Goal: Task Accomplishment & Management: Manage account settings

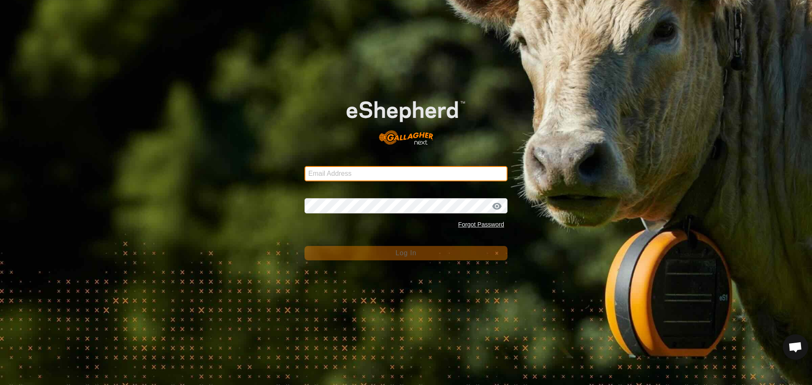
type input "[PERSON_NAME][EMAIL_ADDRESS][DOMAIN_NAME]"
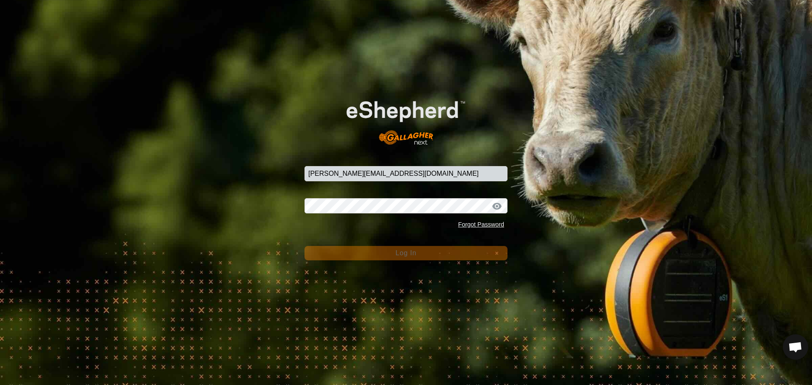
click at [410, 254] on span "Log In" at bounding box center [406, 253] width 21 height 7
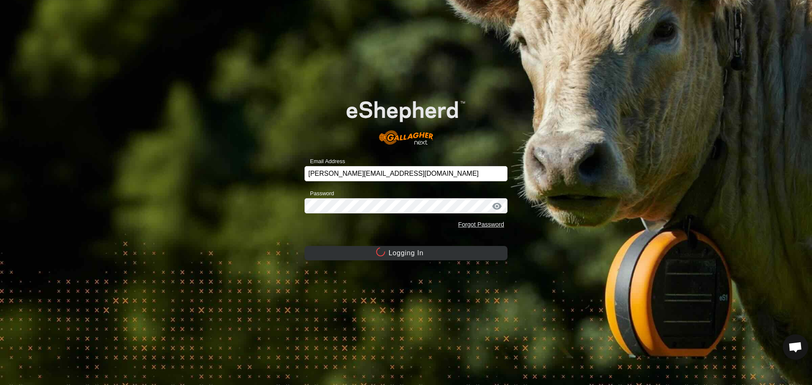
click at [410, 254] on button "Logging In" at bounding box center [406, 253] width 203 height 14
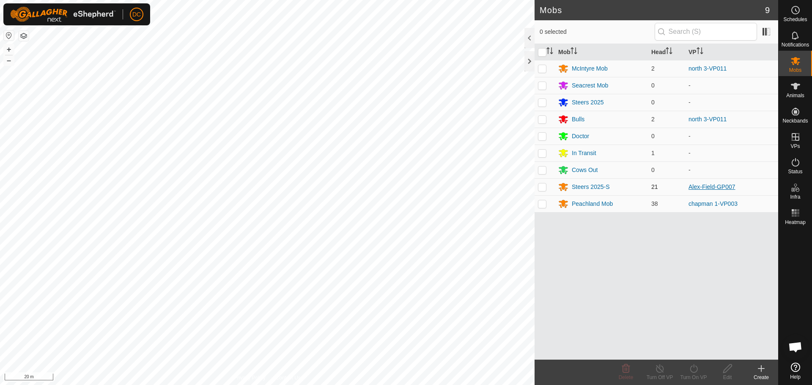
click at [706, 186] on link "Alex-Field-GP007" at bounding box center [712, 187] width 47 height 7
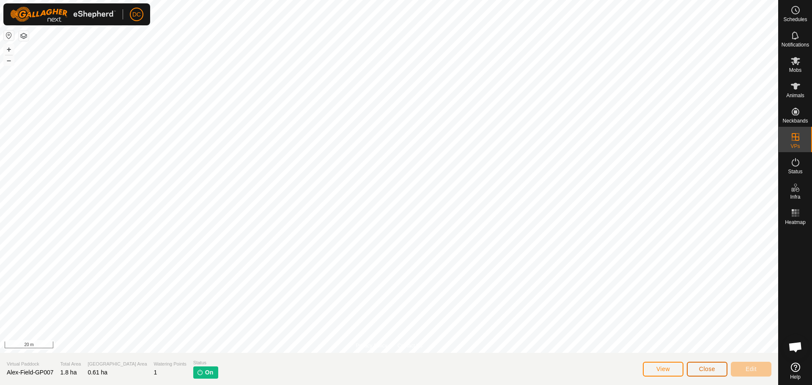
click at [706, 365] on button "Close" at bounding box center [707, 369] width 41 height 15
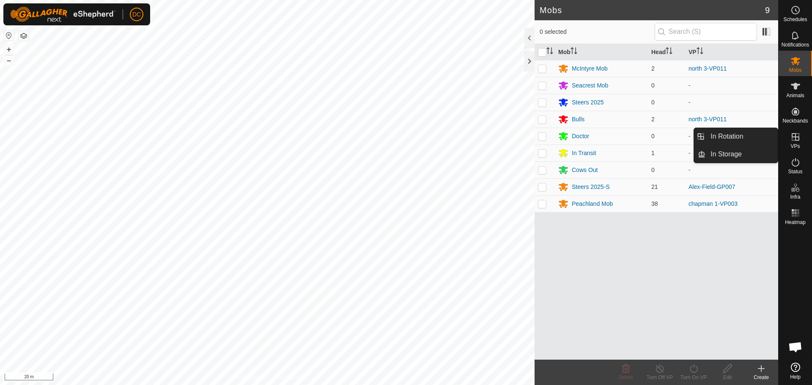
click at [794, 140] on icon at bounding box center [796, 137] width 10 height 10
click at [743, 136] on link "In Rotation" at bounding box center [742, 136] width 72 height 17
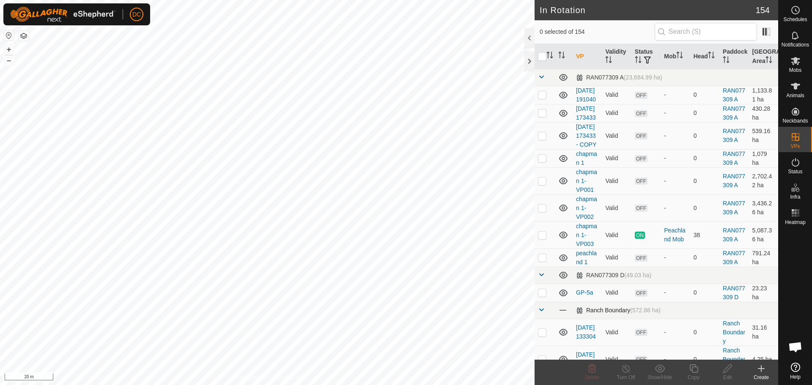
click at [539, 314] on span at bounding box center [541, 310] width 7 height 7
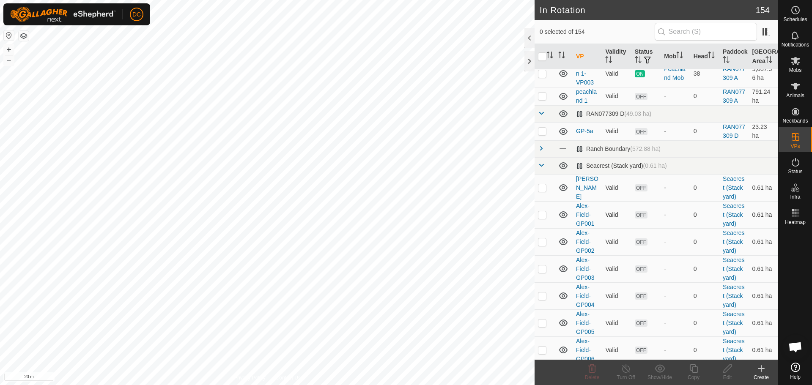
scroll to position [296, 0]
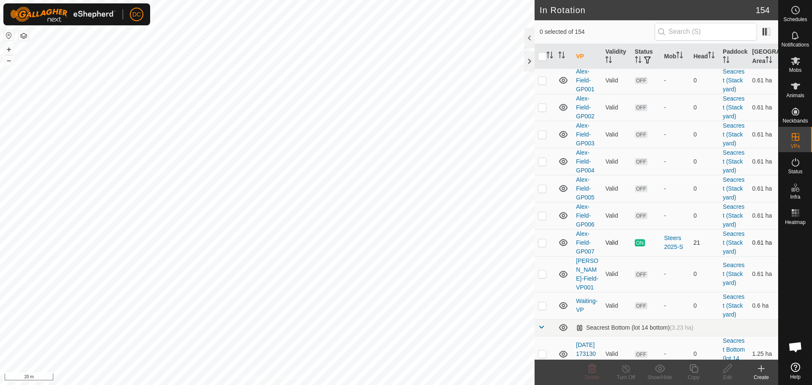
click at [541, 246] on p-checkbox at bounding box center [542, 243] width 8 height 7
checkbox input "true"
click at [694, 371] on icon at bounding box center [694, 369] width 11 height 10
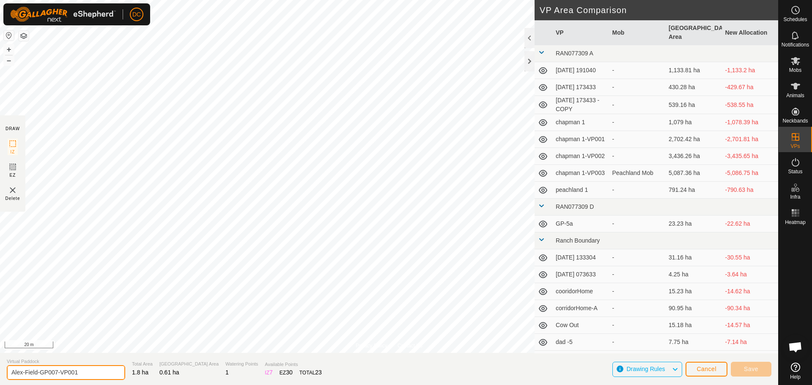
drag, startPoint x: 55, startPoint y: 374, endPoint x: 106, endPoint y: 373, distance: 50.8
click at [95, 376] on input "Alex-Field-GP007-VP001" at bounding box center [66, 373] width 118 height 15
type input "Alex-Field-GP008"
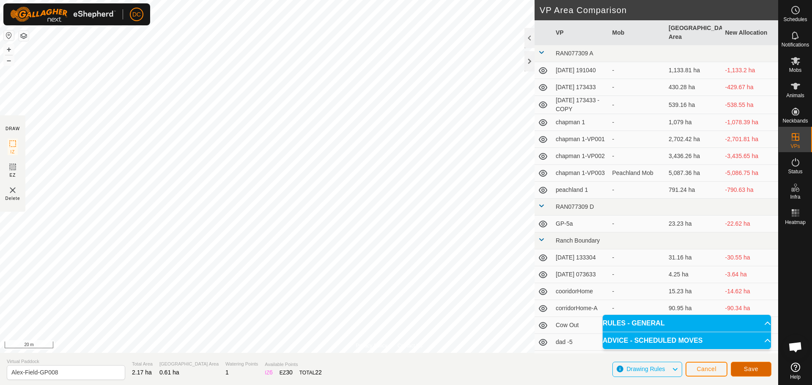
click at [753, 367] on span "Save" at bounding box center [751, 369] width 14 height 7
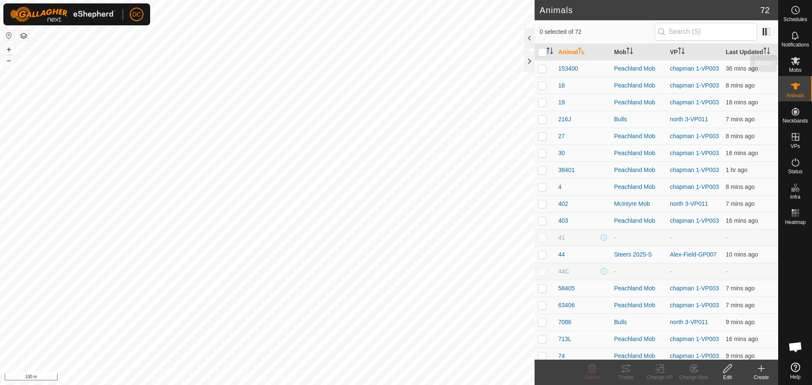
click at [801, 62] on icon at bounding box center [796, 61] width 10 height 10
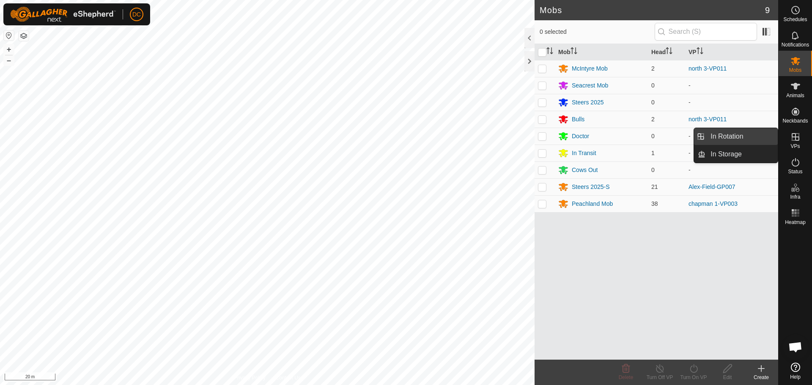
click at [743, 140] on link "In Rotation" at bounding box center [742, 136] width 72 height 17
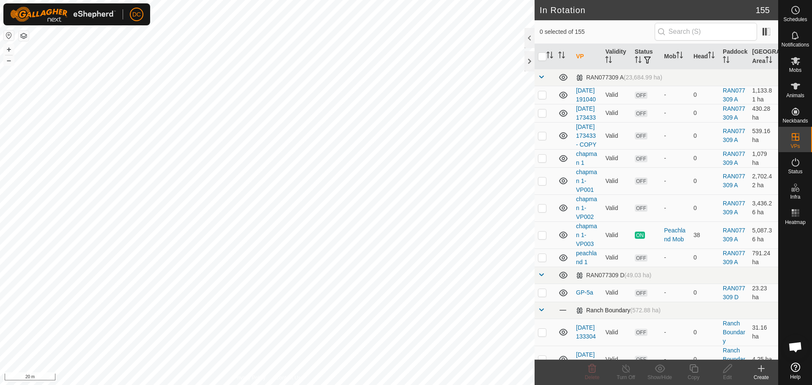
click at [541, 314] on span at bounding box center [541, 310] width 7 height 7
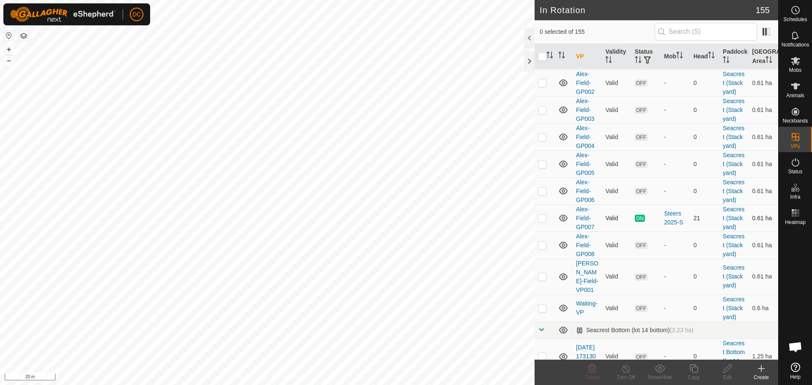
scroll to position [381, 0]
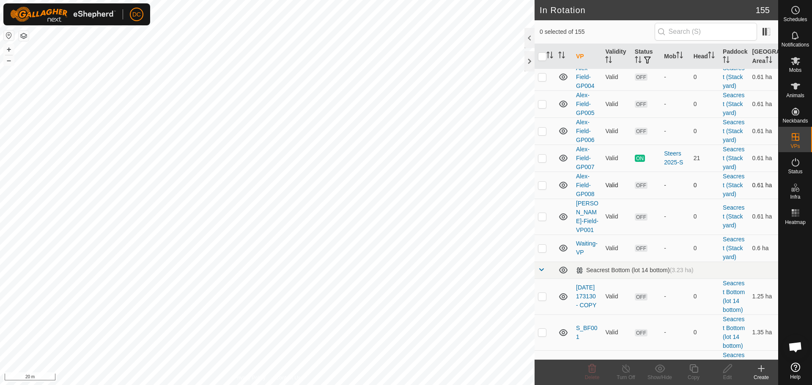
click at [545, 189] on p-checkbox at bounding box center [542, 185] width 8 height 7
checkbox input "true"
click at [730, 365] on icon at bounding box center [728, 369] width 8 height 8
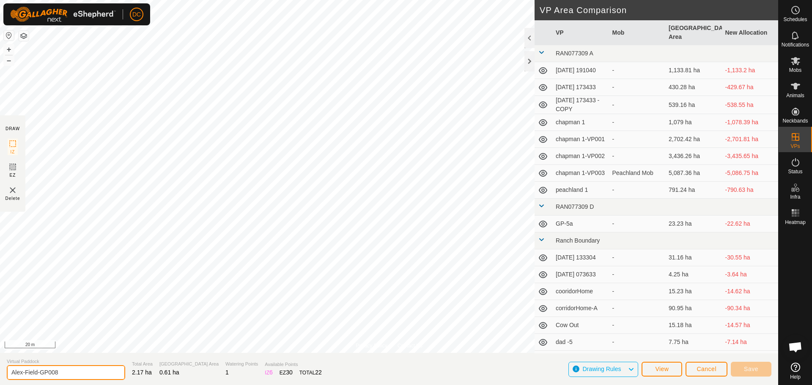
click at [59, 373] on input "Alex-Field-GP008" at bounding box center [66, 373] width 118 height 15
type input "[PERSON_NAME]-Field-Extra"
click at [755, 369] on span "Save" at bounding box center [751, 369] width 14 height 7
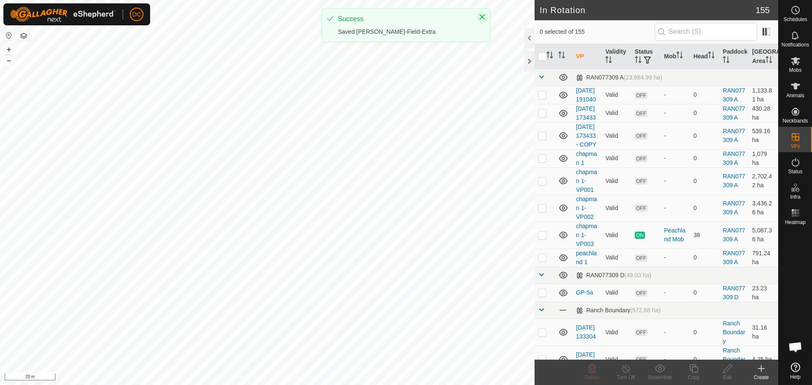
click at [484, 17] on icon "Close" at bounding box center [482, 17] width 7 height 7
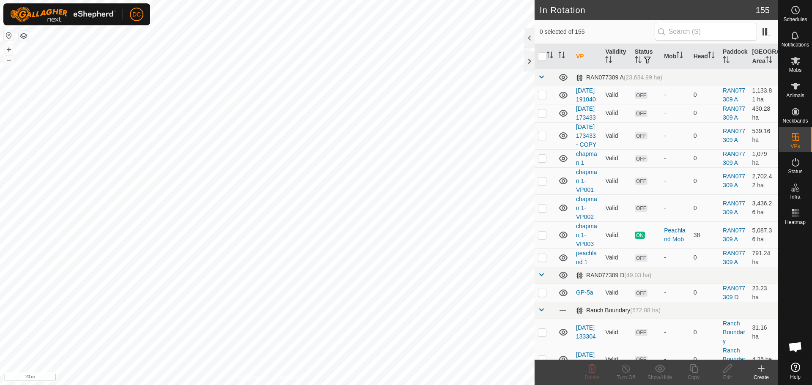
click at [542, 314] on span at bounding box center [541, 310] width 7 height 7
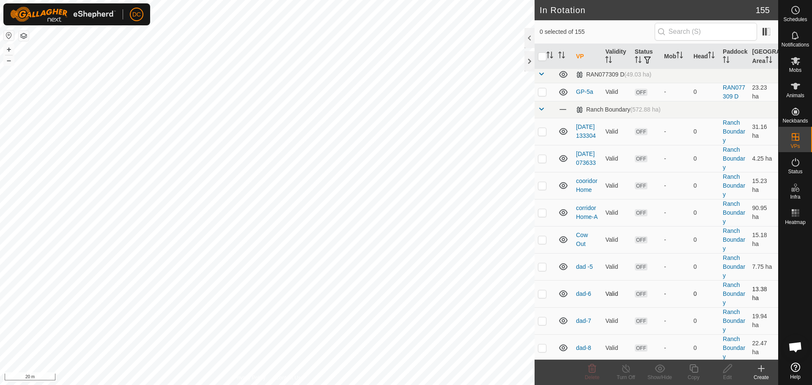
scroll to position [127, 0]
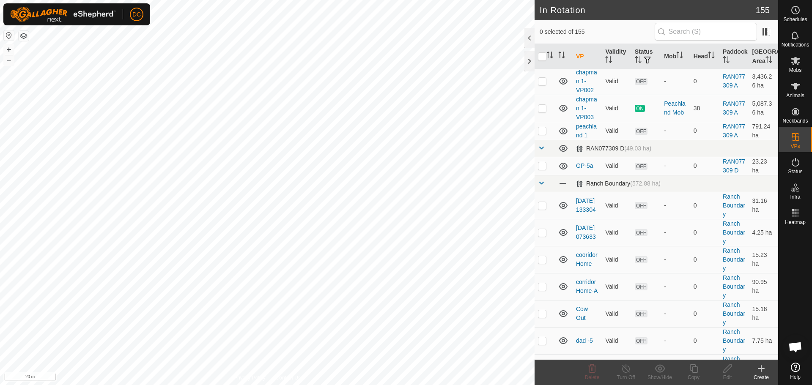
click at [542, 187] on span at bounding box center [541, 183] width 7 height 7
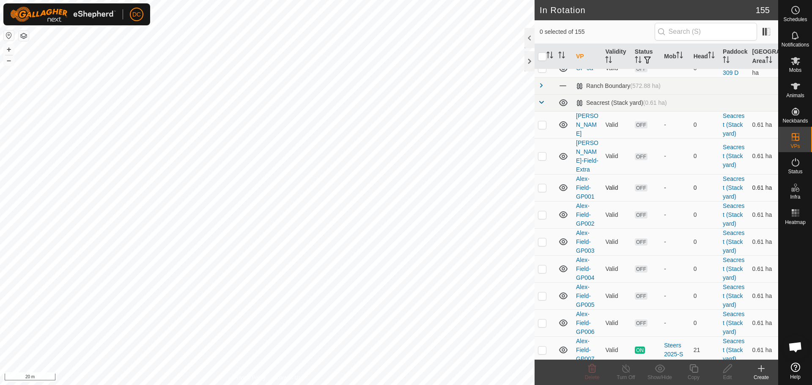
scroll to position [381, 0]
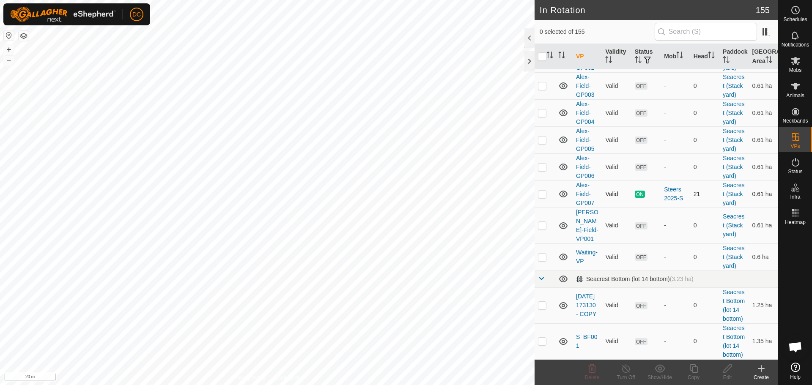
click at [544, 198] on p-checkbox at bounding box center [542, 194] width 8 height 7
checkbox input "true"
click at [697, 369] on icon at bounding box center [694, 369] width 11 height 10
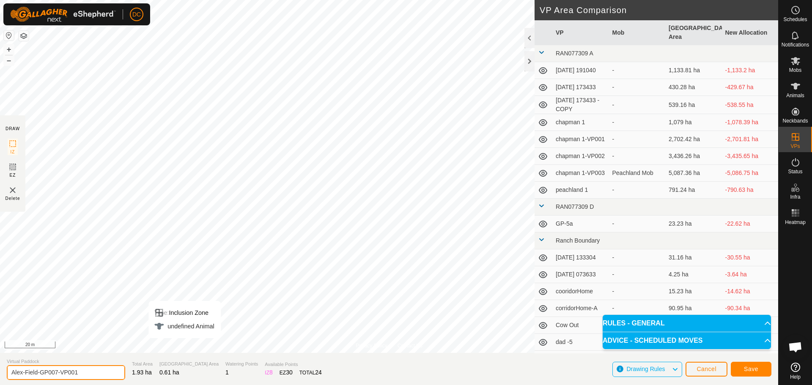
drag, startPoint x: 55, startPoint y: 372, endPoint x: 109, endPoint y: 369, distance: 54.6
click at [106, 369] on input "Alex-Field-GP007-VP001" at bounding box center [66, 373] width 118 height 15
type input "Alex-Field-GP008"
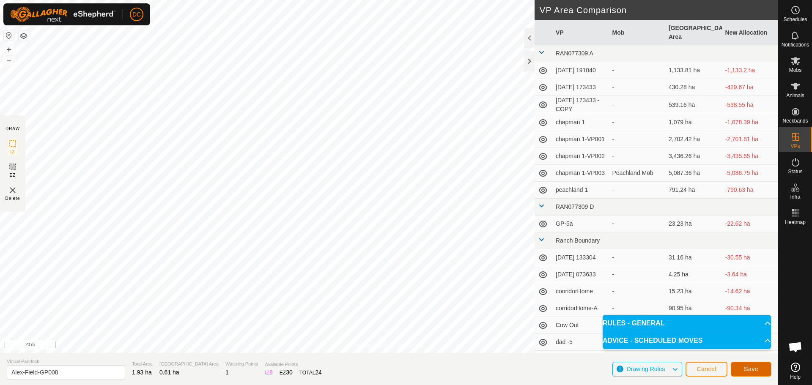
click at [756, 370] on span "Save" at bounding box center [751, 369] width 14 height 7
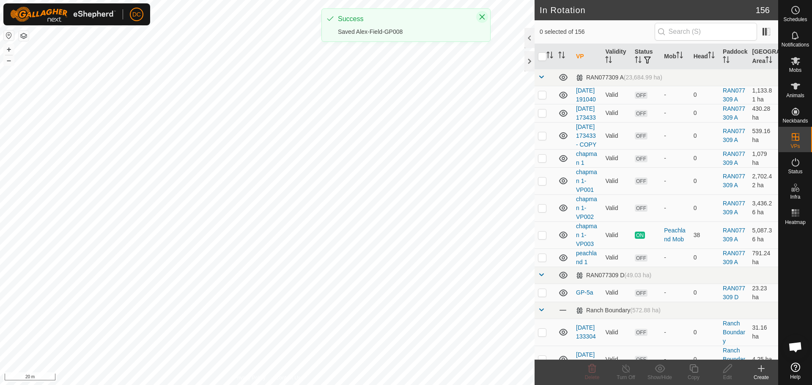
click at [482, 18] on icon "Close" at bounding box center [482, 17] width 7 height 7
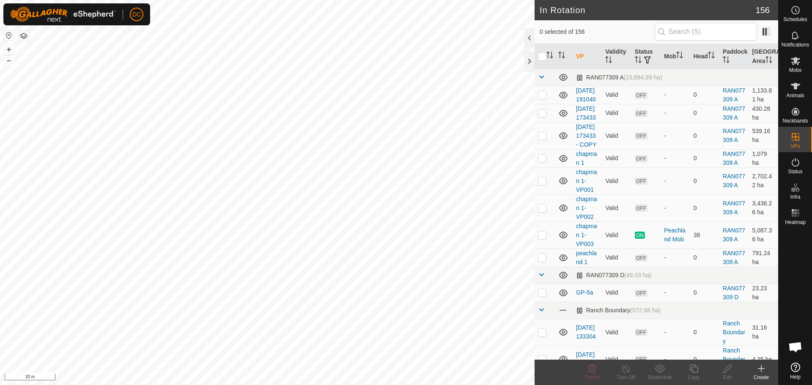
checkbox input "true"
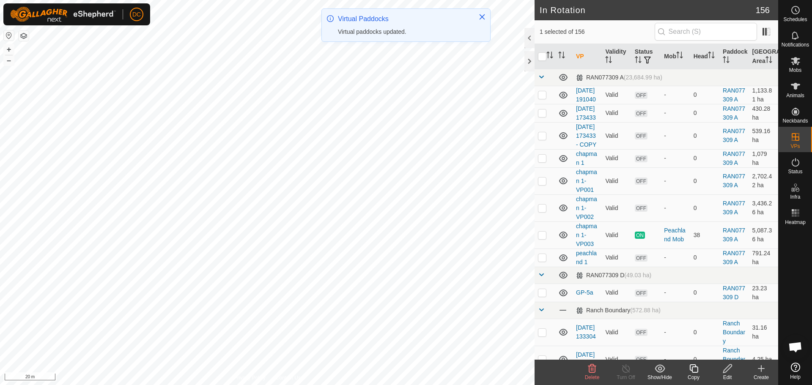
click at [695, 369] on icon at bounding box center [694, 369] width 11 height 10
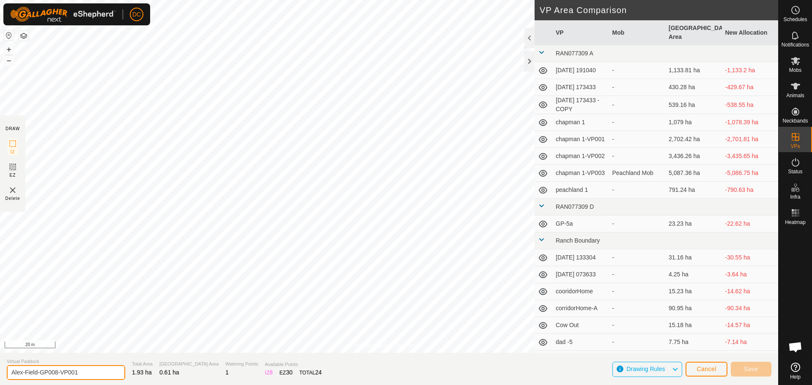
drag, startPoint x: 55, startPoint y: 371, endPoint x: 96, endPoint y: 373, distance: 41.1
click at [96, 373] on input "Alex-Field-GP008-VP001" at bounding box center [66, 373] width 118 height 15
type input "Alex-Field-GP009"
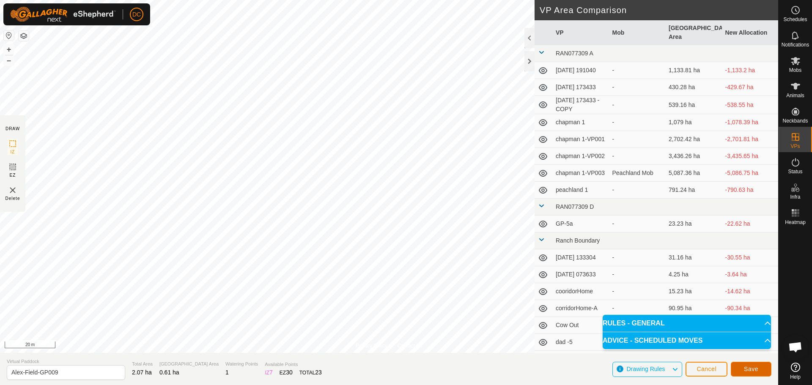
click at [754, 368] on span "Save" at bounding box center [751, 369] width 14 height 7
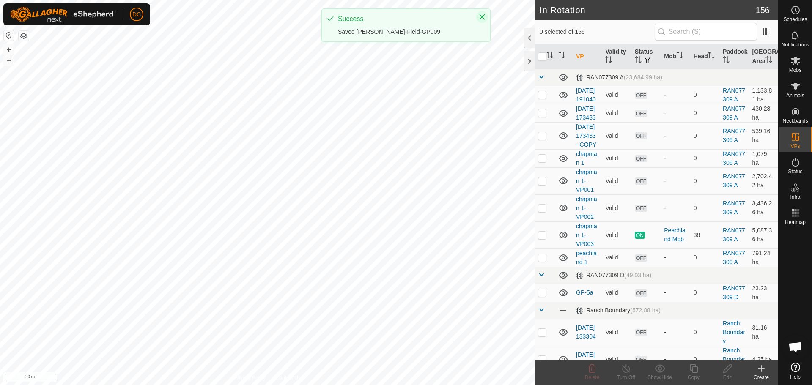
click at [482, 16] on icon "Close" at bounding box center [483, 17] width 6 height 6
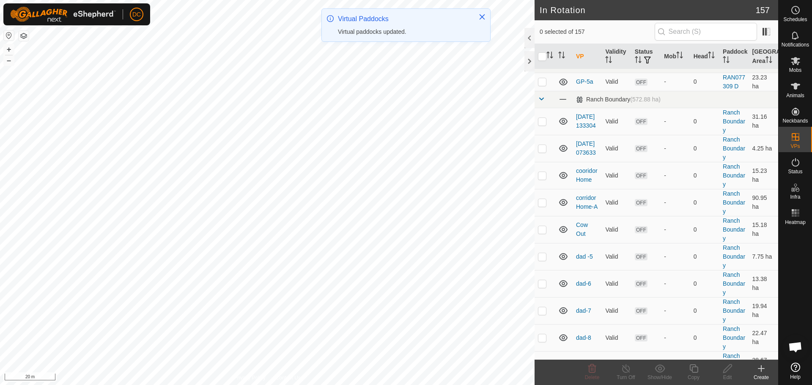
scroll to position [212, 0]
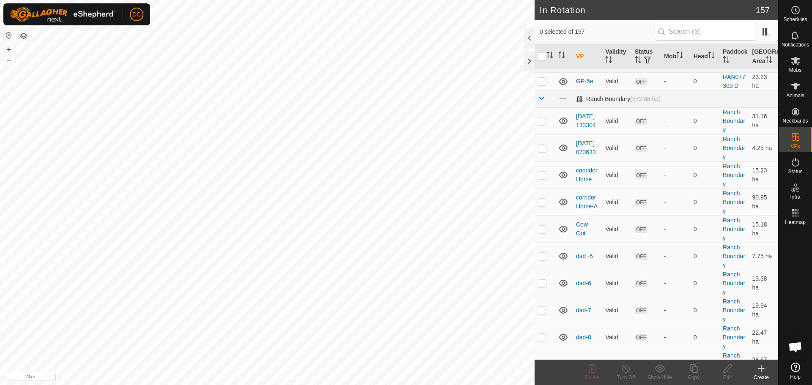
click at [539, 102] on span at bounding box center [541, 98] width 7 height 7
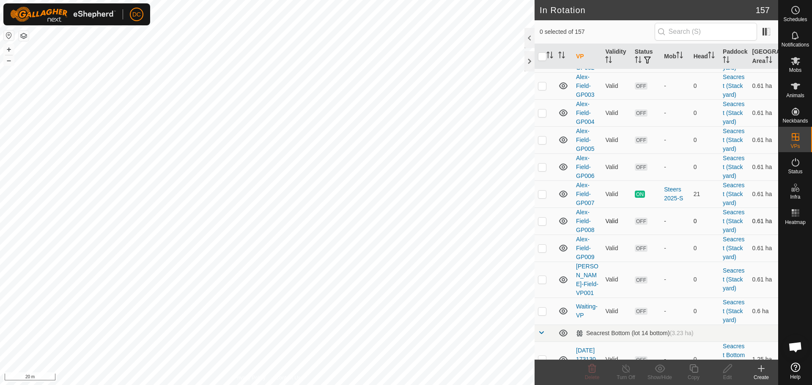
scroll to position [423, 0]
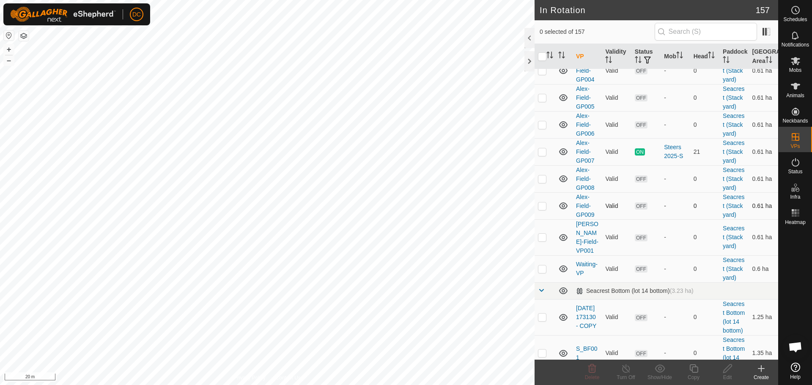
click at [543, 209] on p-checkbox at bounding box center [542, 206] width 8 height 7
checkbox input "true"
click at [692, 370] on icon at bounding box center [694, 369] width 8 height 8
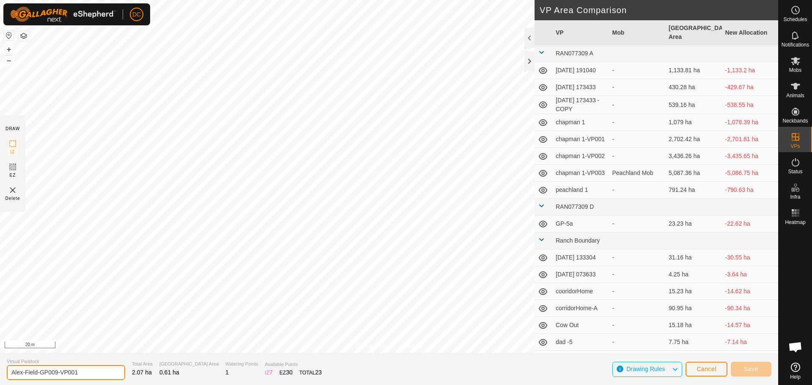
drag, startPoint x: 52, startPoint y: 373, endPoint x: 131, endPoint y: 363, distance: 79.8
click at [123, 364] on section "Virtual [PERSON_NAME]-Field-GP009-VP001 Total Area 2.07 ha Grazing Area 0.61 ha…" at bounding box center [389, 369] width 779 height 32
type input "Alex-Field-GP010"
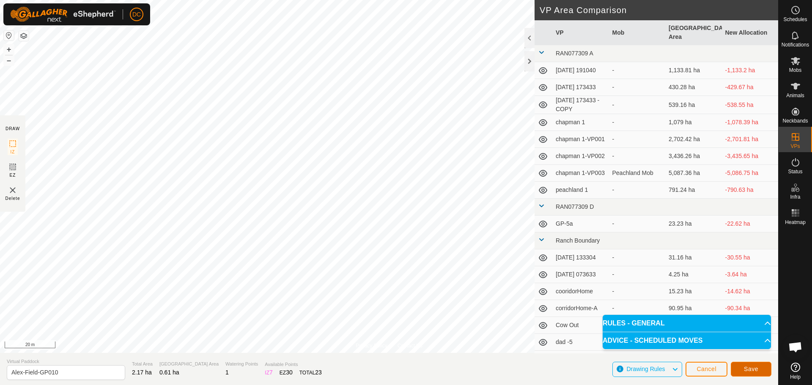
click at [754, 369] on span "Save" at bounding box center [751, 369] width 14 height 7
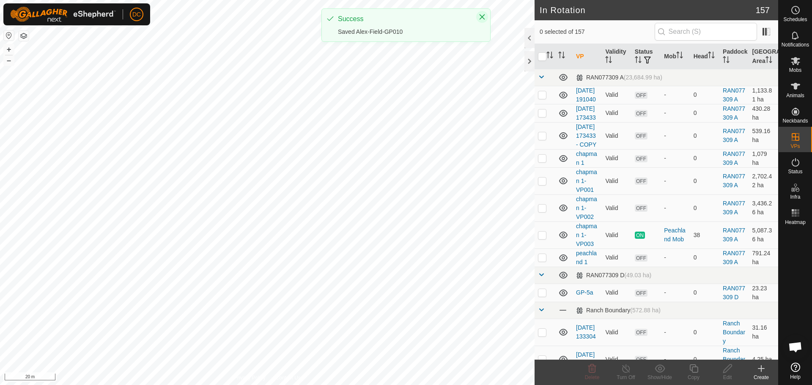
click at [483, 18] on icon "Close" at bounding box center [483, 17] width 6 height 6
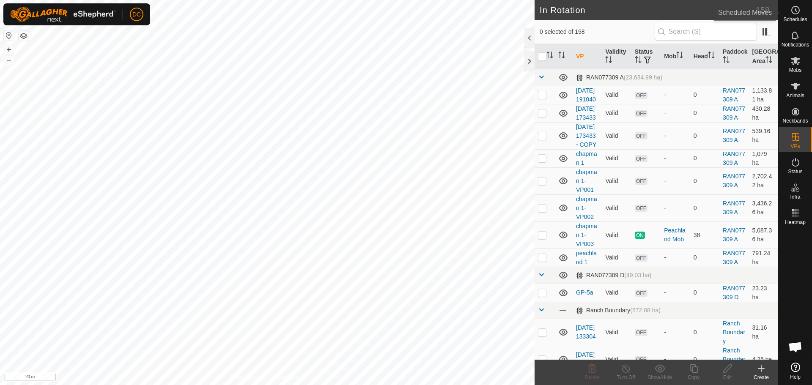
click at [801, 11] on icon at bounding box center [796, 10] width 10 height 10
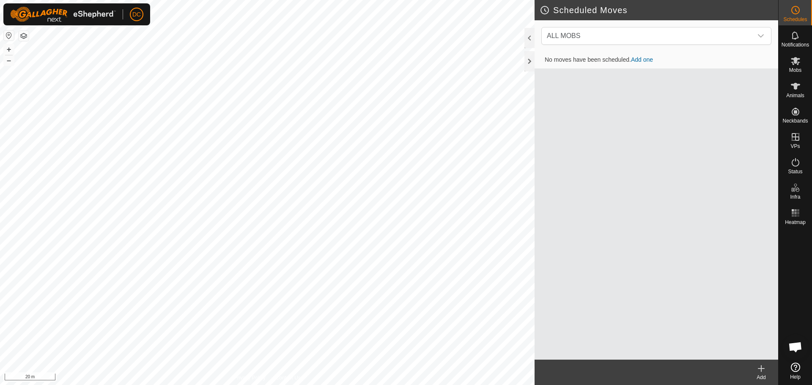
click at [646, 62] on link "Add one" at bounding box center [642, 59] width 22 height 7
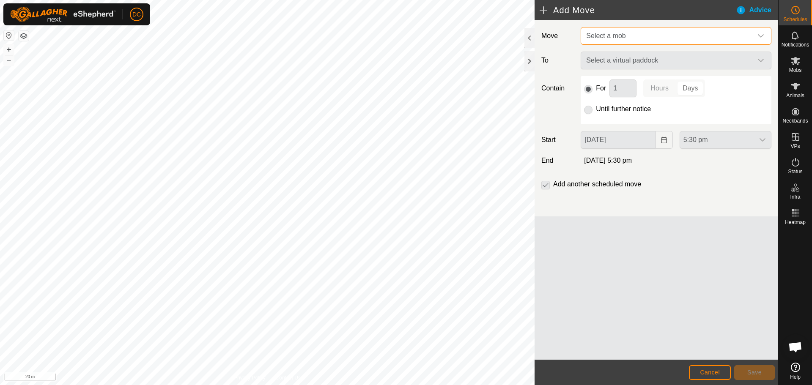
click at [653, 36] on span "Select a mob" at bounding box center [668, 36] width 170 height 17
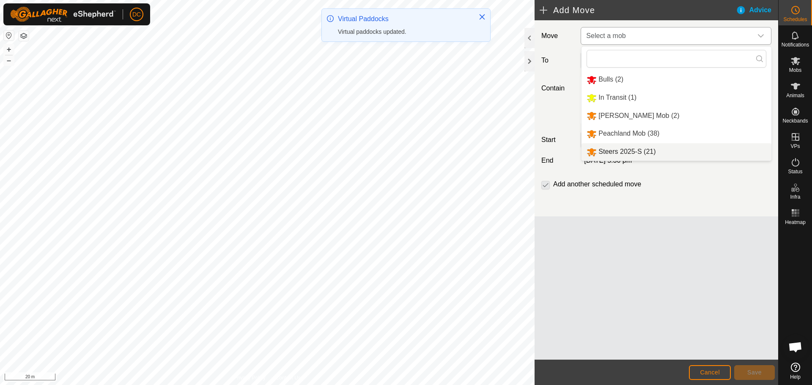
click at [632, 146] on li "Steers 2025-S (21)" at bounding box center [677, 151] width 190 height 17
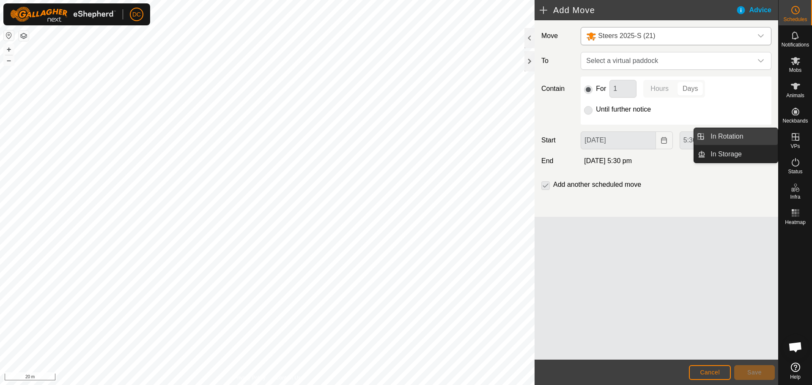
click at [722, 135] on link "In Rotation" at bounding box center [742, 136] width 72 height 17
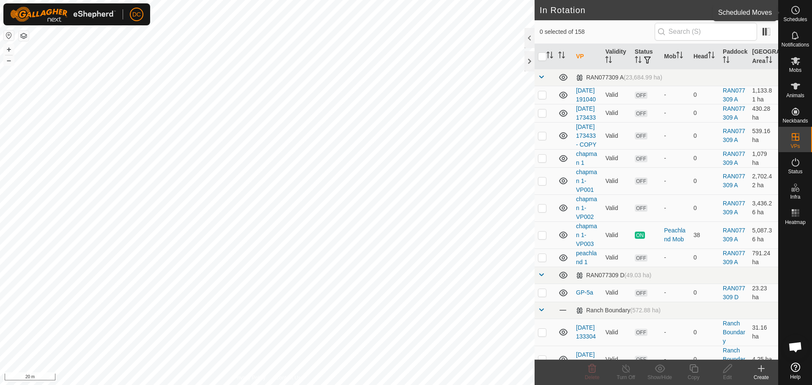
click at [800, 16] on es-schedule-vp-svg-icon at bounding box center [795, 10] width 15 height 14
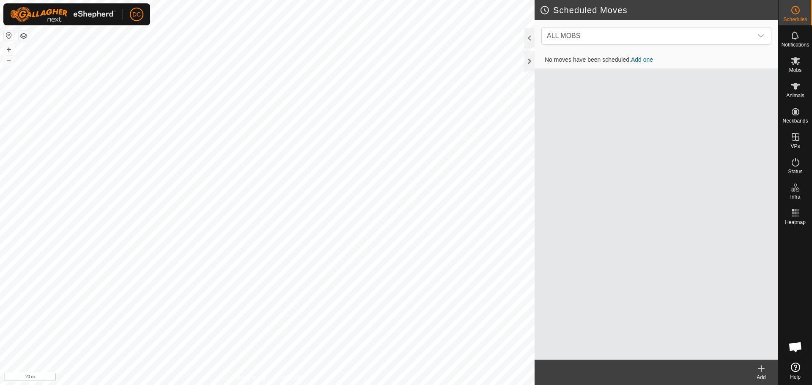
click at [644, 60] on link "Add one" at bounding box center [642, 59] width 22 height 7
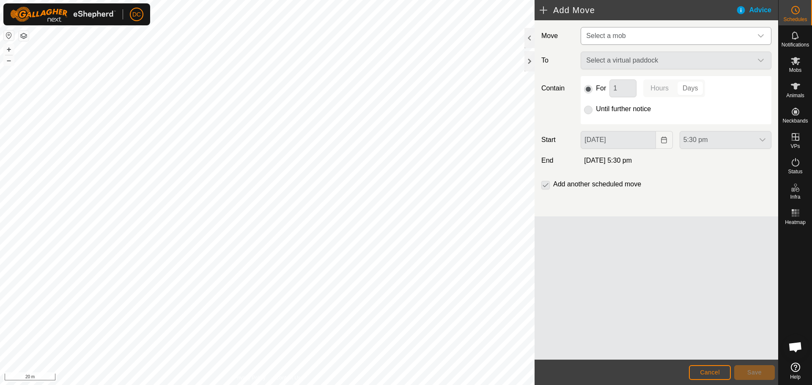
click at [630, 31] on span "Select a mob" at bounding box center [668, 36] width 170 height 17
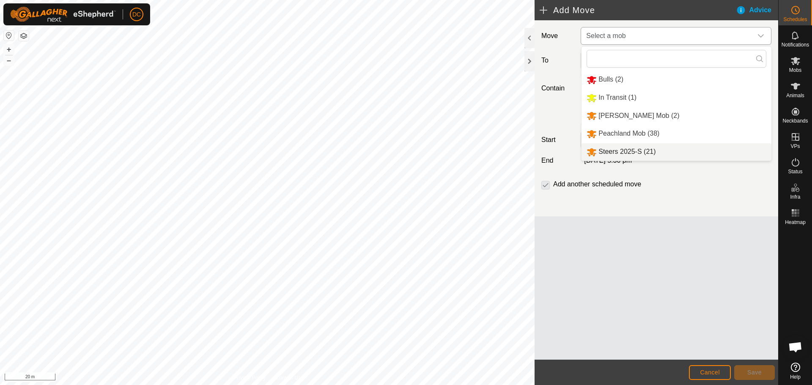
click at [637, 154] on li "Steers 2025-S (21)" at bounding box center [677, 151] width 190 height 17
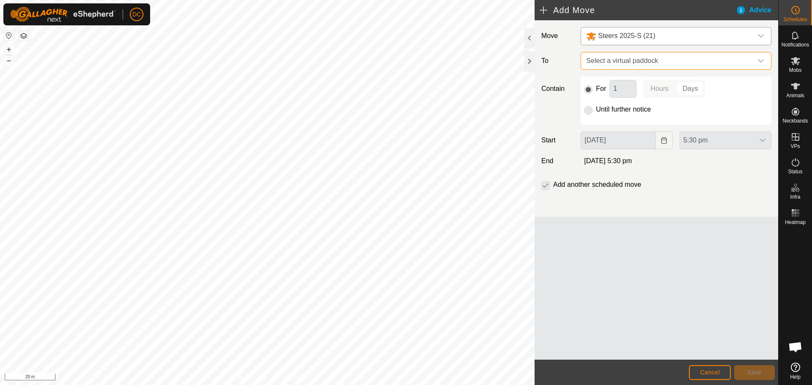
click at [635, 63] on span "Select a virtual paddock" at bounding box center [668, 60] width 170 height 17
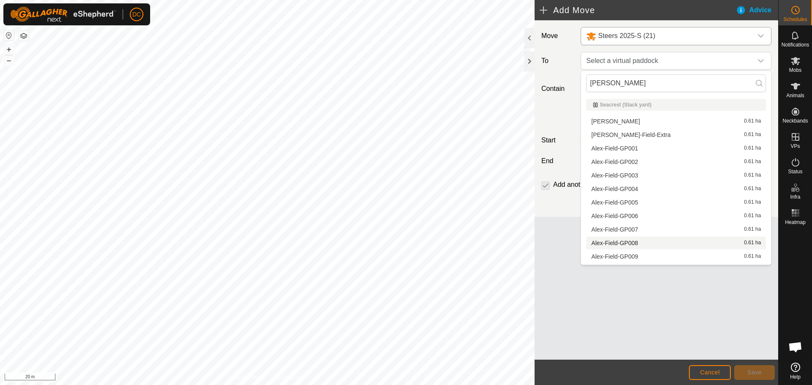
type input "[PERSON_NAME]"
click at [625, 241] on li "Alex-Field-GP008 0.61 ha" at bounding box center [676, 243] width 180 height 13
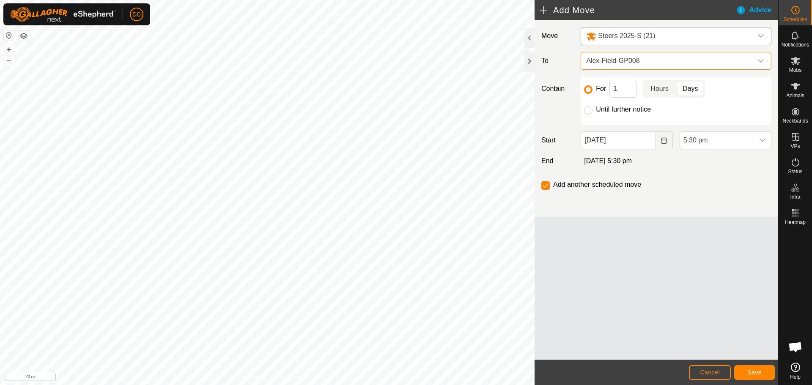
click at [659, 91] on p-togglebutton "Hours" at bounding box center [660, 89] width 33 height 18
click at [620, 89] on input "1" at bounding box center [623, 89] width 27 height 18
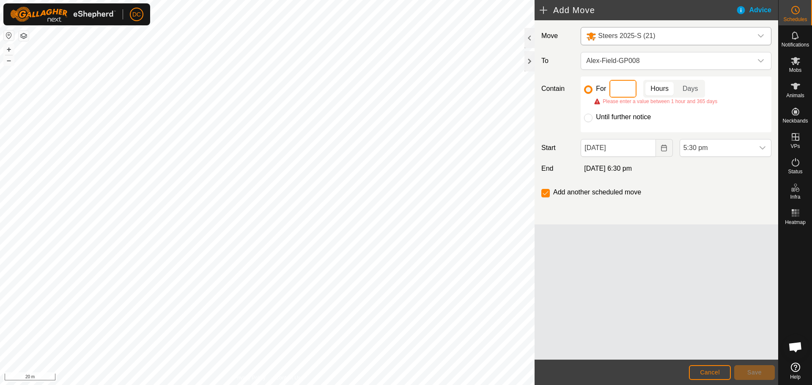
type input "8"
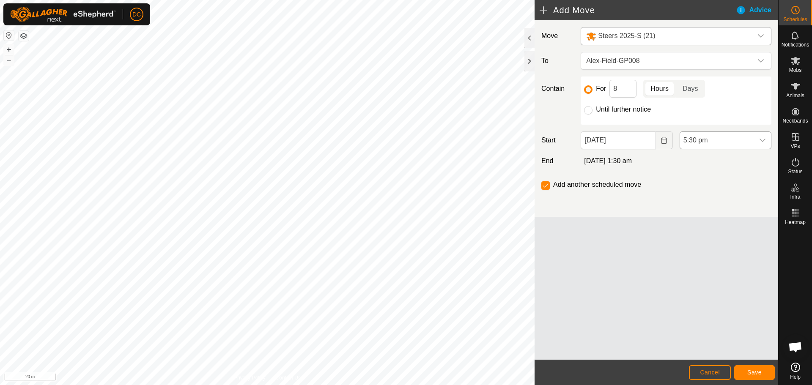
click at [763, 139] on icon "dropdown trigger" at bounding box center [763, 140] width 7 height 7
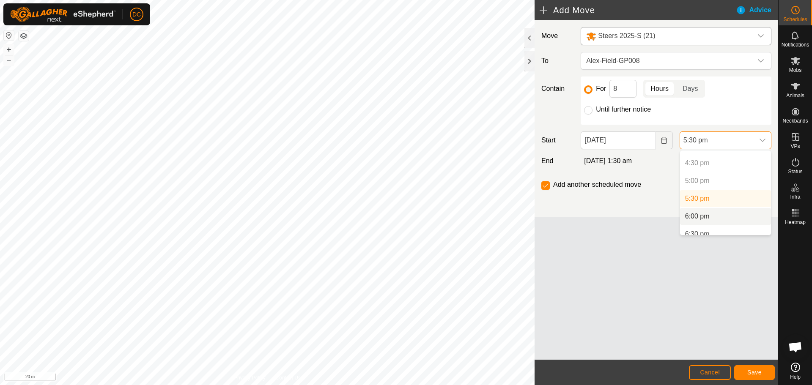
scroll to position [597, 0]
click at [718, 199] on li "6:00 pm" at bounding box center [725, 202] width 91 height 17
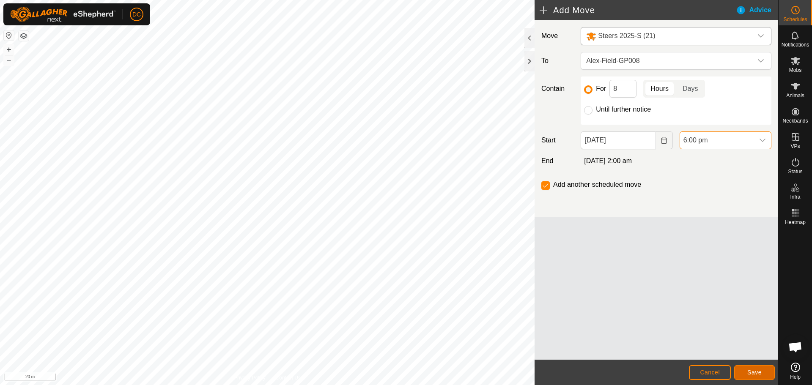
click at [756, 373] on span "Save" at bounding box center [755, 372] width 14 height 7
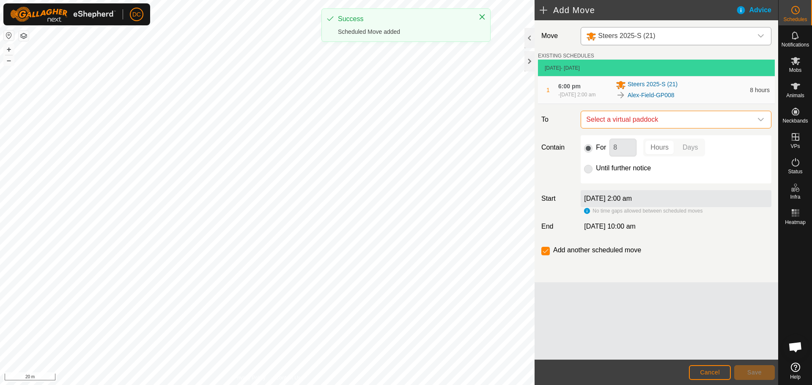
click at [669, 123] on span "Select a virtual paddock" at bounding box center [668, 119] width 170 height 17
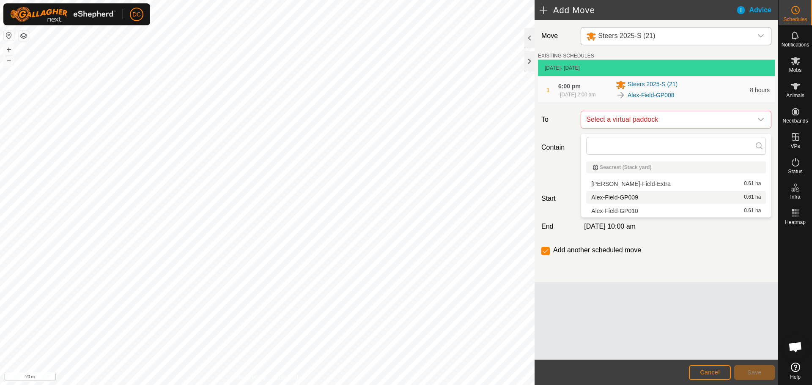
click at [655, 199] on li "Alex-Field-GP009 0.61 ha" at bounding box center [676, 197] width 180 height 13
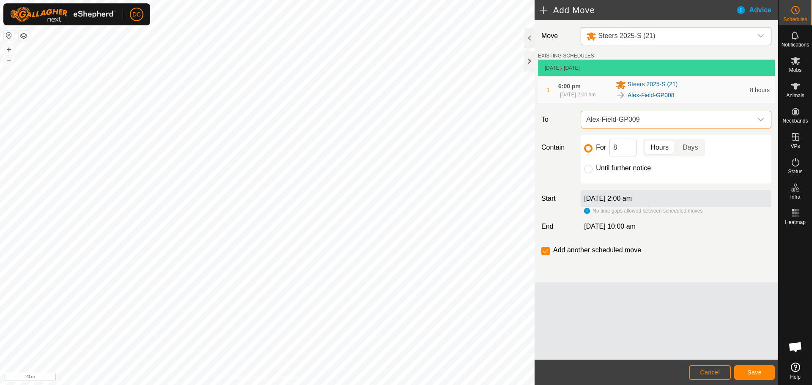
click at [654, 151] on p-togglebutton "Hours" at bounding box center [660, 148] width 33 height 18
click at [754, 375] on span "Save" at bounding box center [755, 372] width 14 height 7
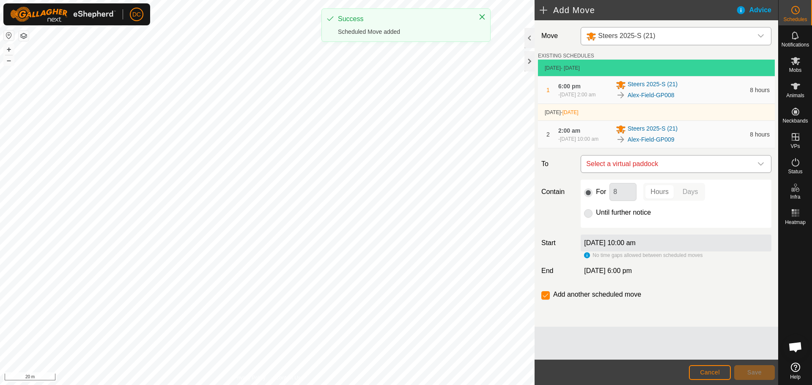
click at [663, 171] on span "Select a virtual paddock" at bounding box center [668, 164] width 170 height 17
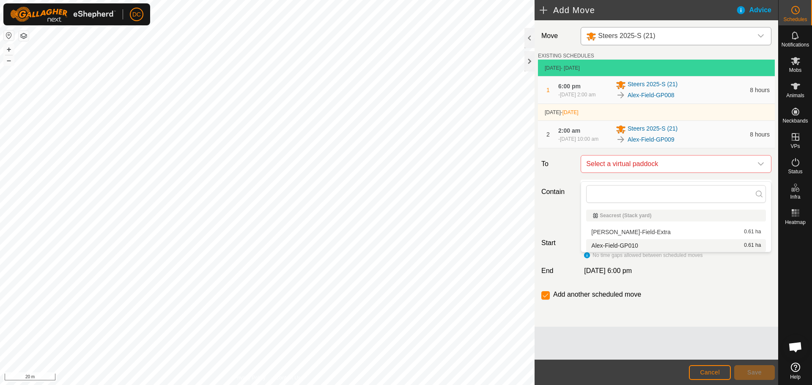
click at [654, 245] on li "Alex-Field-GP010 0.61 ha" at bounding box center [676, 246] width 180 height 13
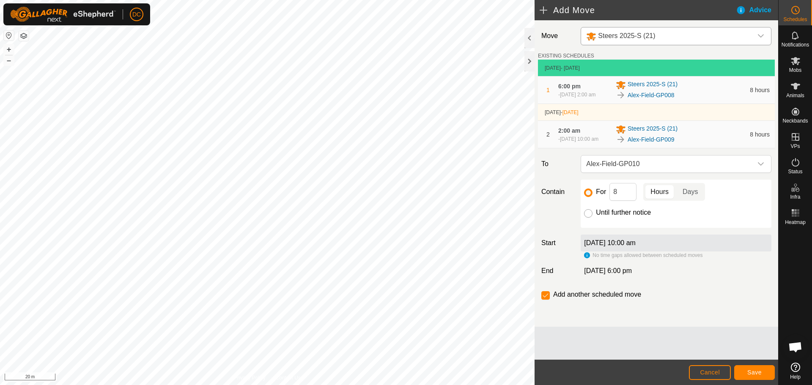
click at [587, 218] on input "Until further notice" at bounding box center [588, 213] width 8 height 8
radio input "true"
checkbox input "false"
click at [752, 372] on span "Save" at bounding box center [755, 372] width 14 height 7
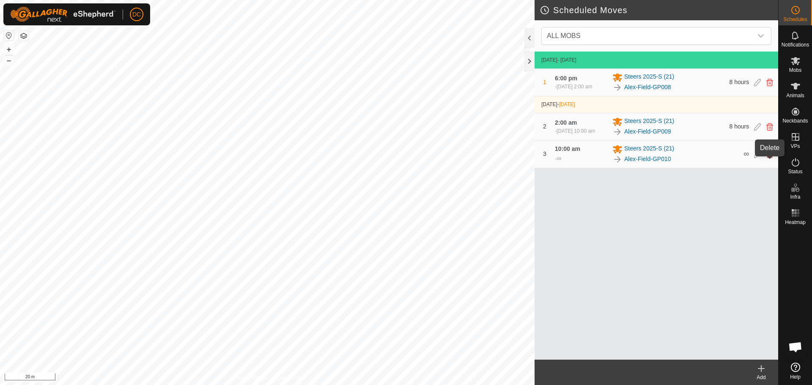
click at [770, 158] on icon at bounding box center [770, 155] width 7 height 8
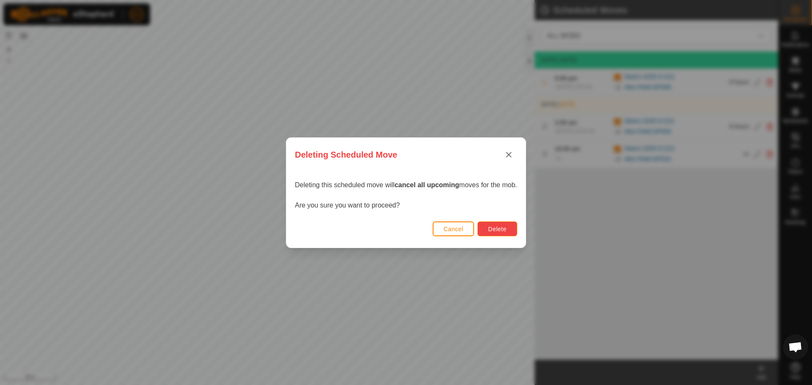
click at [496, 230] on span "Delete" at bounding box center [497, 229] width 18 height 7
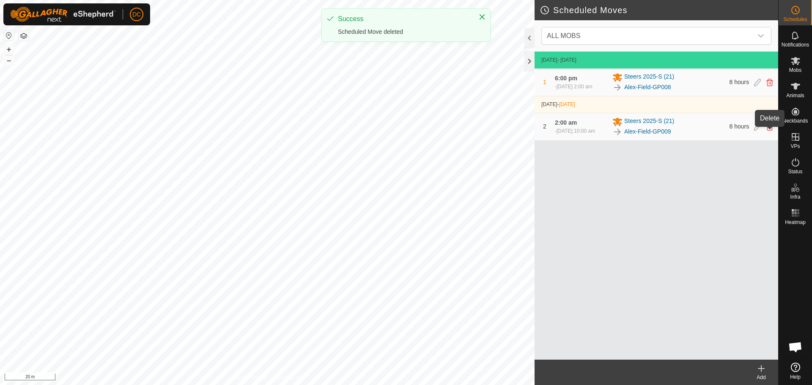
click at [770, 131] on icon at bounding box center [770, 127] width 7 height 8
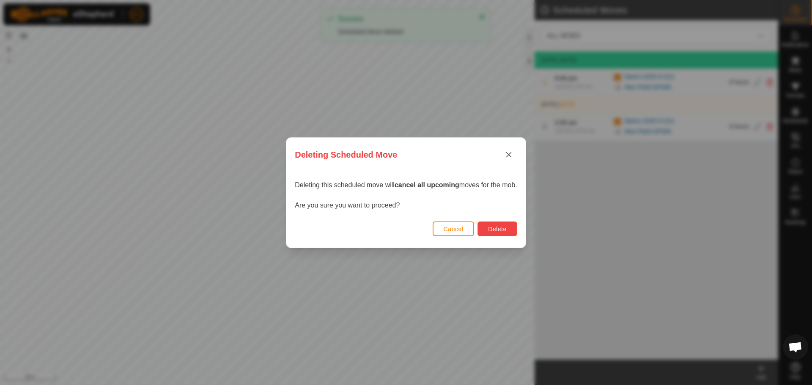
click at [503, 227] on span "Delete" at bounding box center [497, 229] width 18 height 7
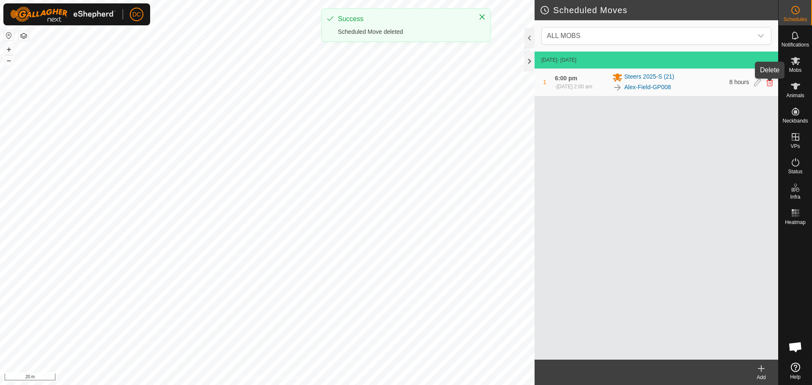
click at [771, 85] on icon at bounding box center [770, 83] width 7 height 8
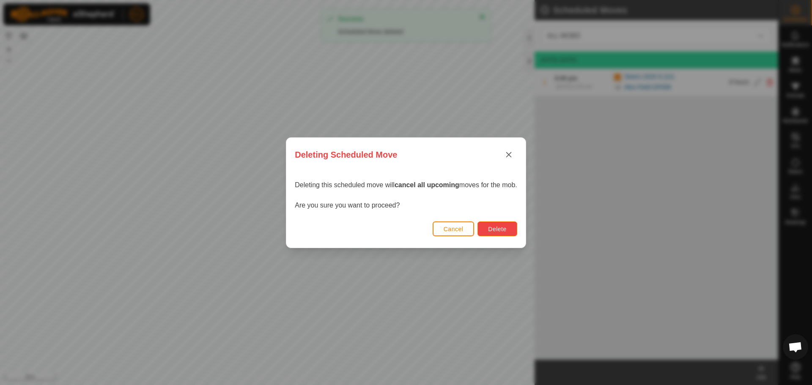
click at [496, 232] on span "Delete" at bounding box center [497, 229] width 18 height 7
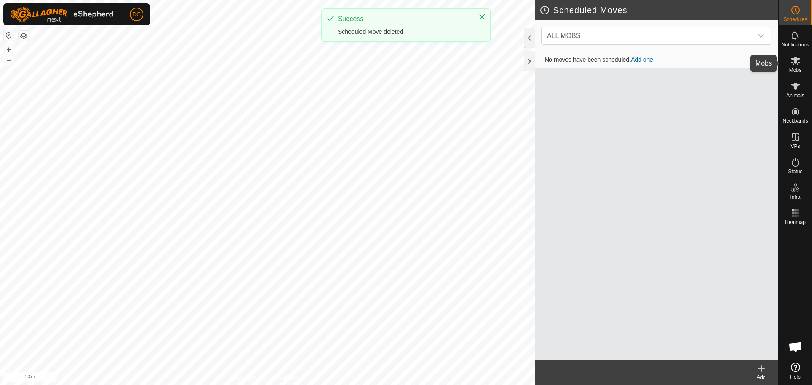
drag, startPoint x: 796, startPoint y: 66, endPoint x: 784, endPoint y: 72, distance: 13.6
click at [796, 66] on icon at bounding box center [796, 61] width 10 height 10
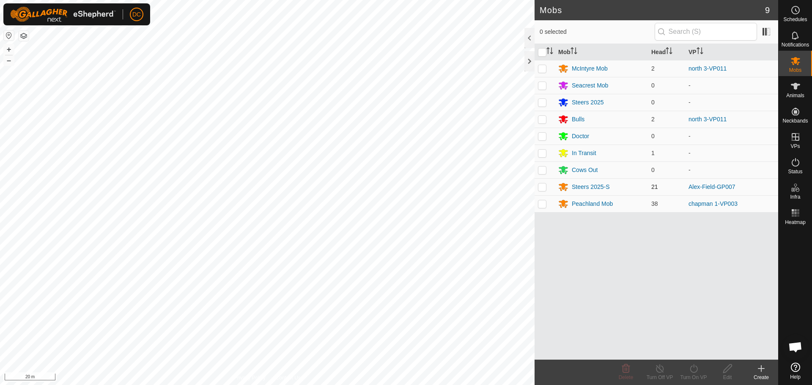
click at [544, 189] on p-checkbox at bounding box center [542, 187] width 8 height 7
click at [696, 374] on div "Turn On VP" at bounding box center [694, 378] width 34 height 8
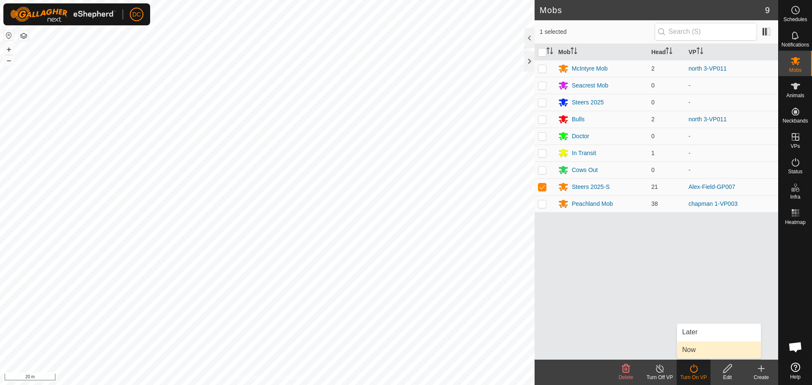
click at [699, 350] on link "Now" at bounding box center [719, 350] width 84 height 17
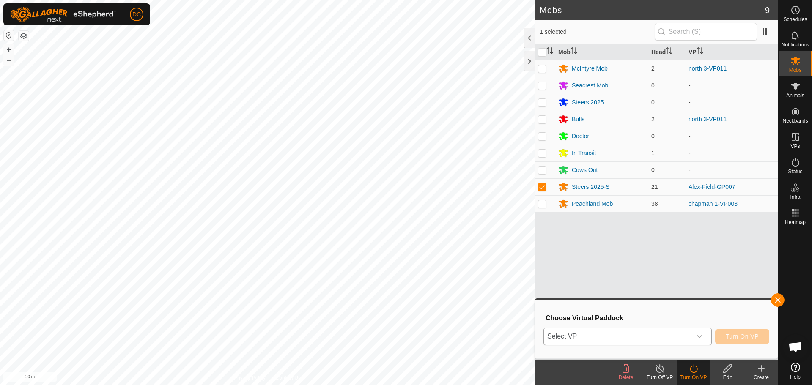
click at [680, 339] on span "Select VP" at bounding box center [617, 336] width 147 height 17
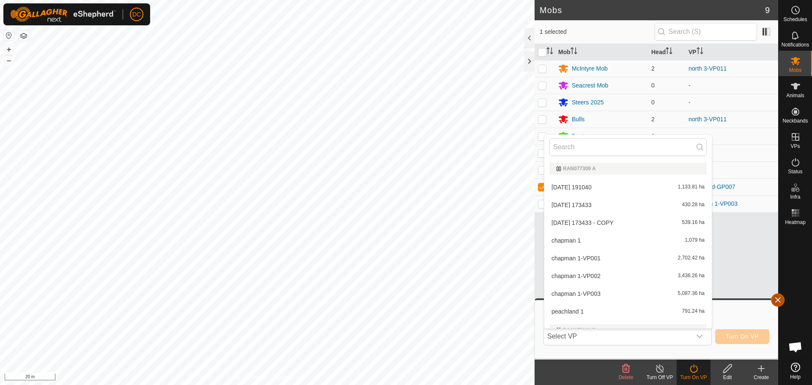
click at [776, 305] on button "button" at bounding box center [778, 301] width 14 height 14
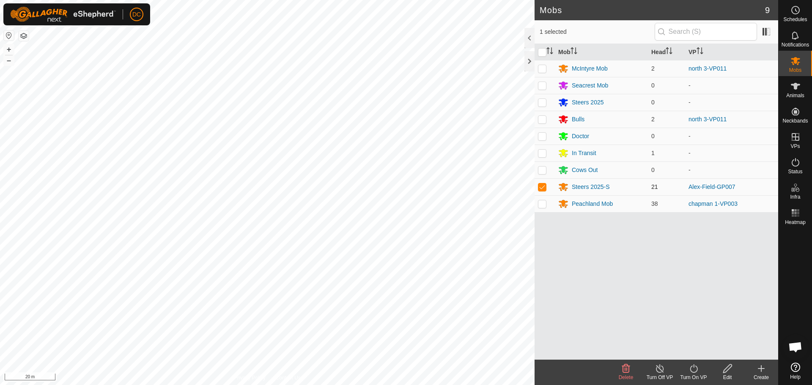
click at [543, 185] on p-checkbox at bounding box center [542, 187] width 8 height 7
checkbox input "false"
click at [802, 8] on es-schedule-vp-svg-icon at bounding box center [795, 10] width 15 height 14
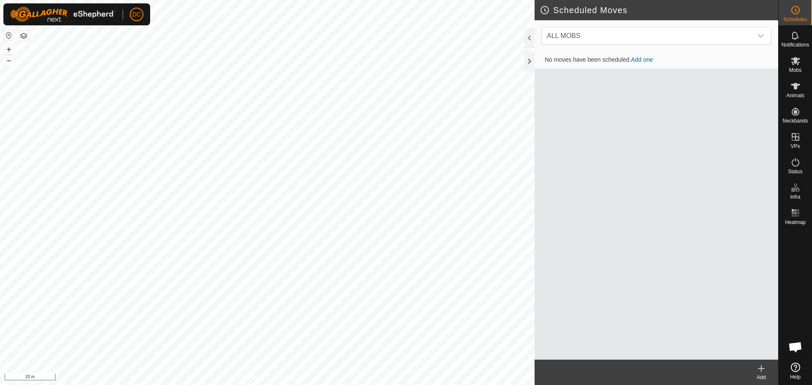
click at [644, 60] on link "Add one" at bounding box center [642, 59] width 22 height 7
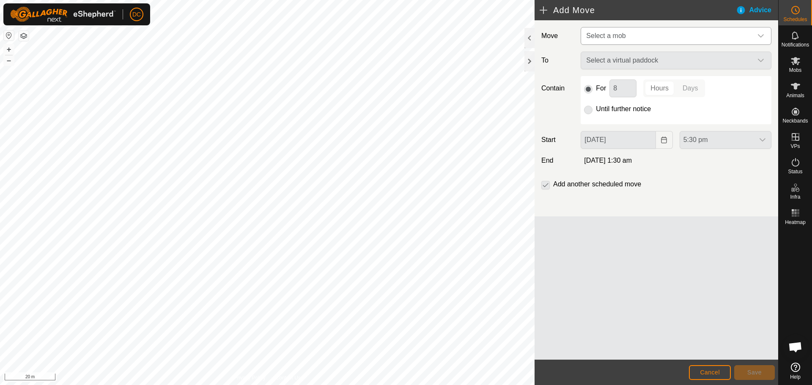
click at [630, 36] on span "Select a mob" at bounding box center [668, 36] width 170 height 17
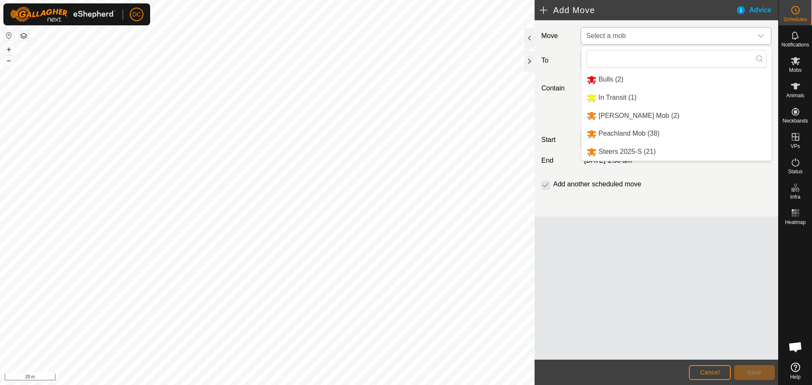
click at [646, 151] on li "Steers 2025-S (21)" at bounding box center [677, 151] width 190 height 17
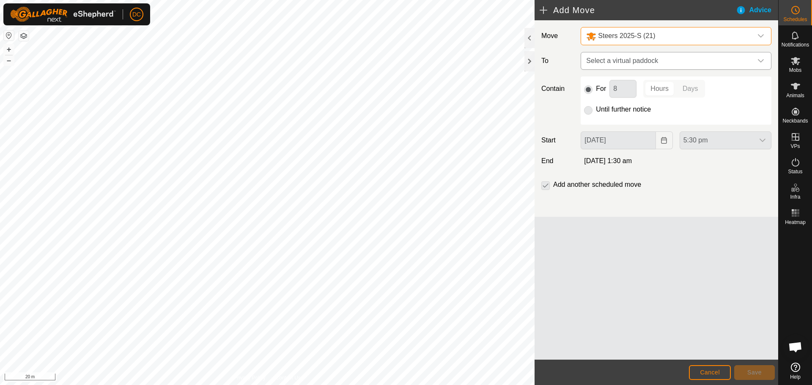
click at [669, 61] on span "Select a virtual paddock" at bounding box center [668, 60] width 170 height 17
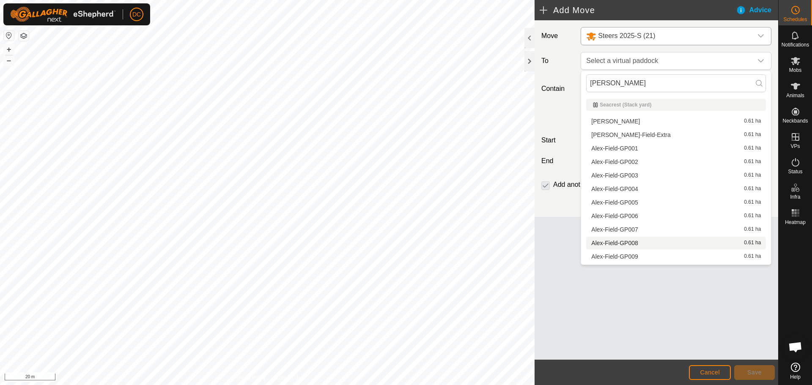
type input "[PERSON_NAME]"
click at [624, 244] on li "Alex-Field-GP008 0.61 ha" at bounding box center [676, 243] width 180 height 13
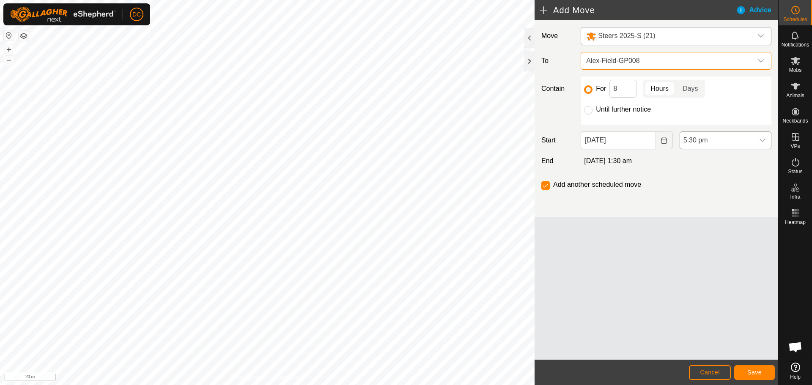
click at [727, 137] on span "5:30 pm" at bounding box center [717, 140] width 74 height 17
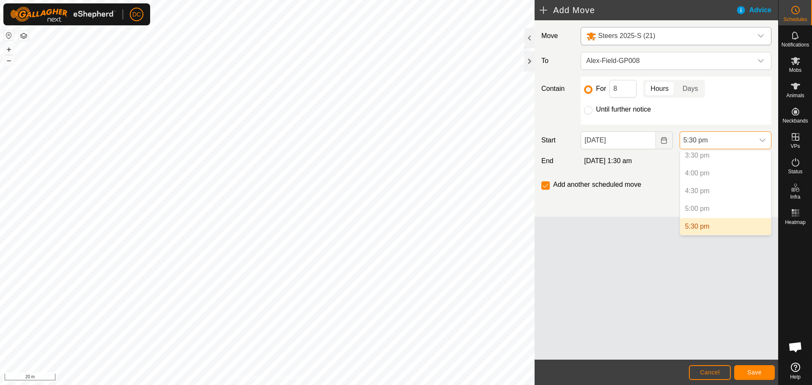
scroll to position [597, 0]
click at [713, 184] on li "5:30 pm" at bounding box center [725, 184] width 91 height 17
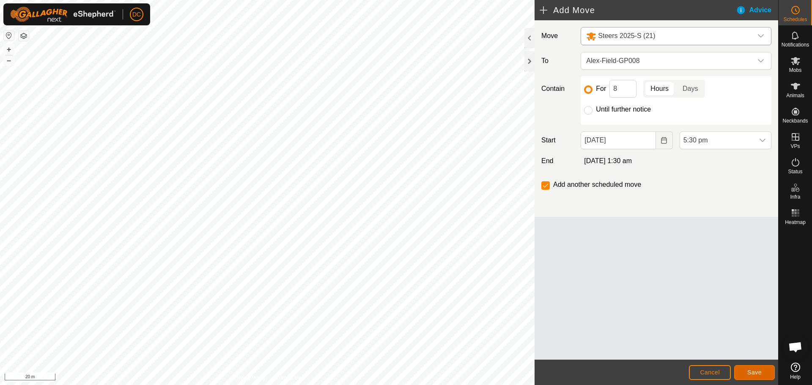
click at [747, 371] on button "Save" at bounding box center [755, 373] width 41 height 15
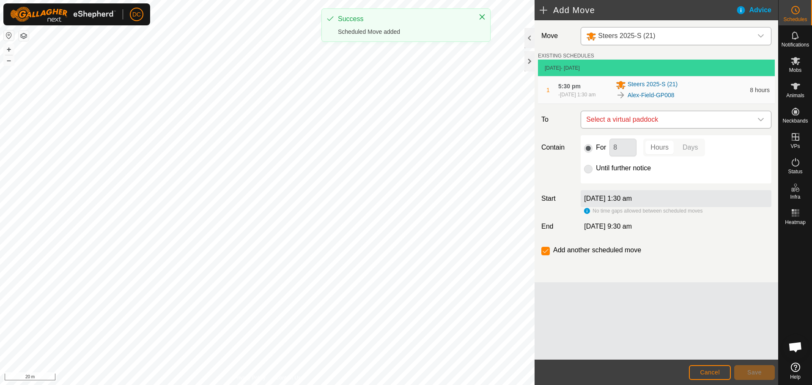
click at [661, 124] on span "Select a virtual paddock" at bounding box center [668, 119] width 170 height 17
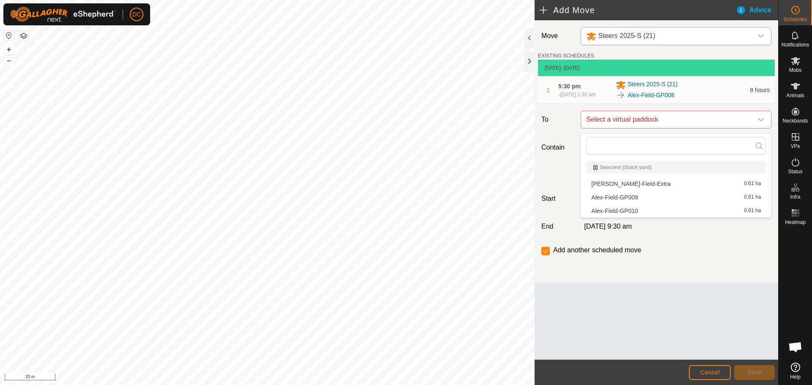
click at [645, 198] on li "Alex-Field-GP009 0.61 ha" at bounding box center [676, 197] width 180 height 13
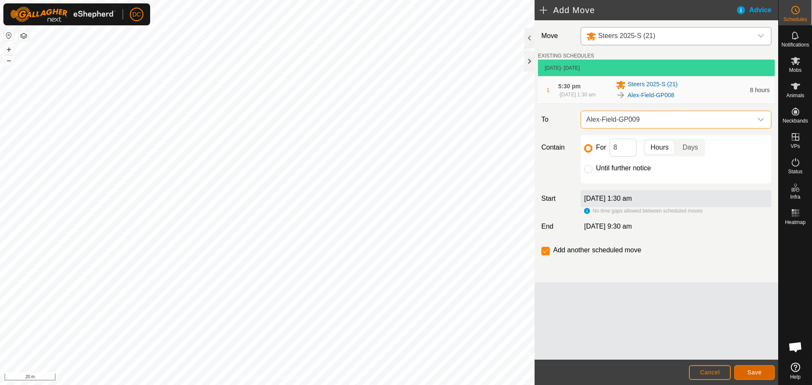
click at [761, 374] on span "Save" at bounding box center [755, 372] width 14 height 7
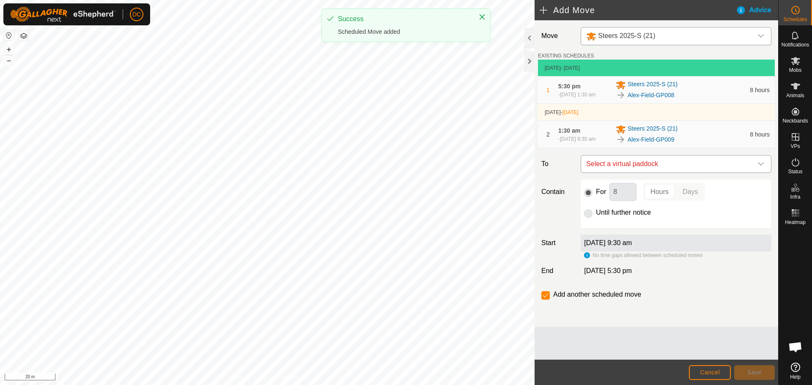
click at [648, 168] on span "Select a virtual paddock" at bounding box center [668, 164] width 170 height 17
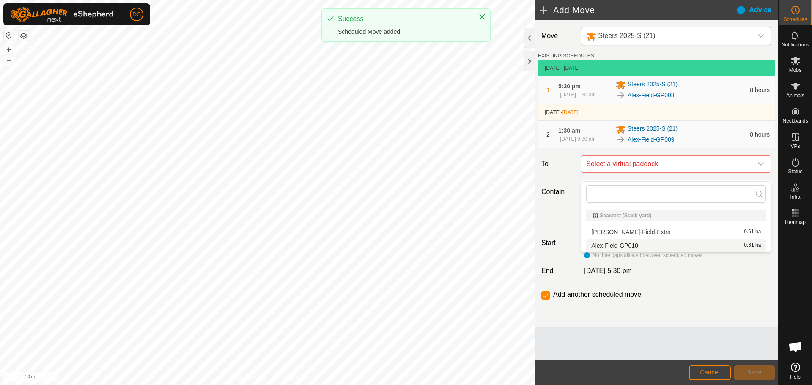
click at [651, 246] on li "Alex-Field-GP010 0.61 ha" at bounding box center [676, 246] width 180 height 13
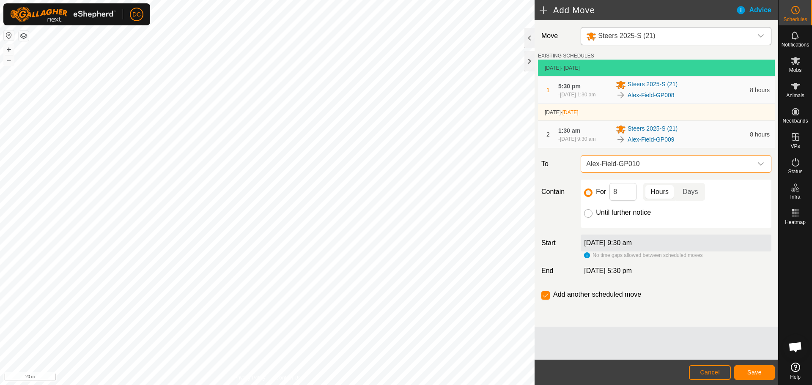
click at [589, 218] on input "Until further notice" at bounding box center [588, 213] width 8 height 8
radio input "true"
checkbox input "false"
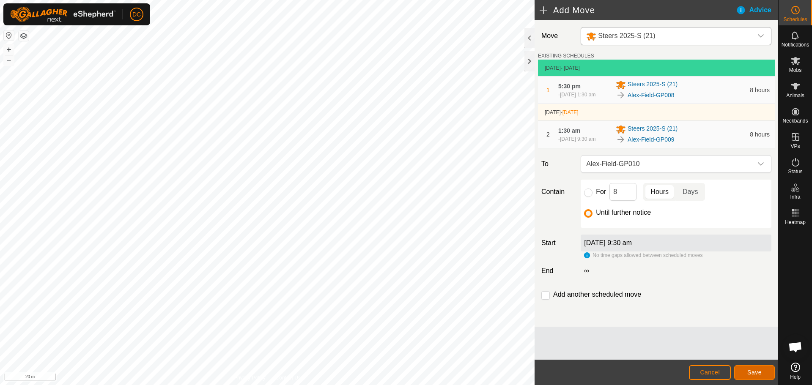
click at [753, 373] on span "Save" at bounding box center [755, 372] width 14 height 7
